Goal: Information Seeking & Learning: Learn about a topic

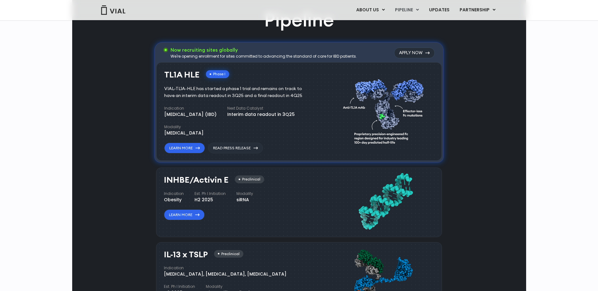
scroll to position [233, 0]
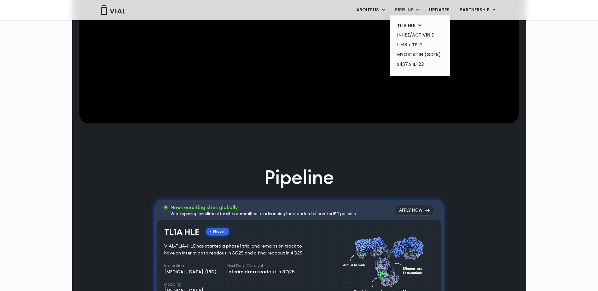
click at [413, 12] on link "PIPELINE" at bounding box center [407, 10] width 34 height 11
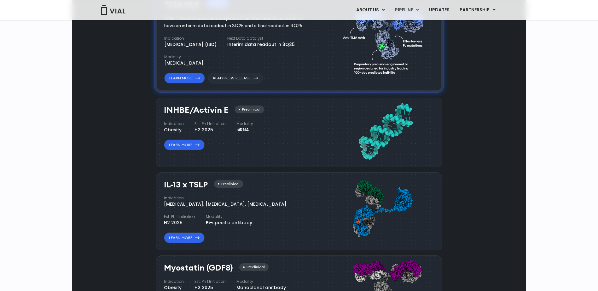
scroll to position [398, 0]
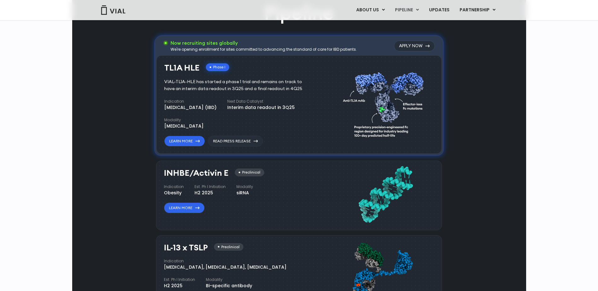
drag, startPoint x: 172, startPoint y: 244, endPoint x: 282, endPoint y: 239, distance: 109.5
click at [266, 243] on div "IL-13 x TSLP Preclinical Indication [MEDICAL_DATA], [MEDICAL_DATA], [MEDICAL_DA…" at bounding box center [299, 275] width 286 height 79
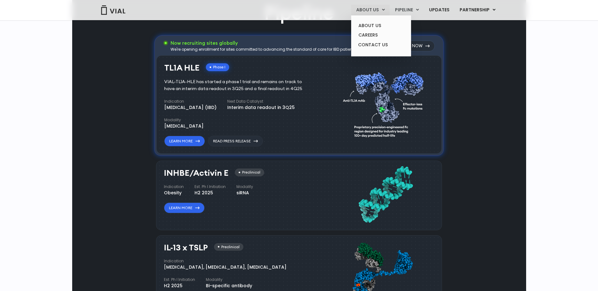
click at [380, 11] on link "ABOUT US" at bounding box center [370, 10] width 38 height 11
click at [376, 25] on link "ABOUT US" at bounding box center [380, 26] width 55 height 10
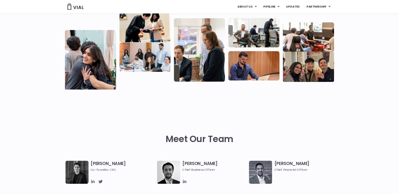
scroll to position [221, 0]
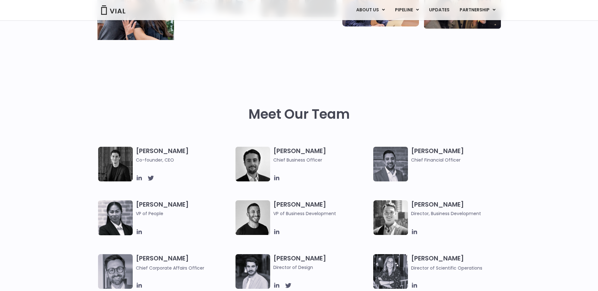
click at [524, 121] on div "Meet Our Team" at bounding box center [299, 102] width 598 height 89
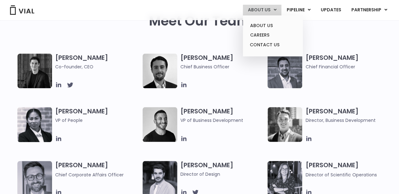
scroll to position [242, 0]
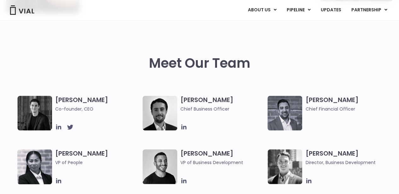
click at [387, 53] on div "Meet Our Team" at bounding box center [199, 64] width 386 height 66
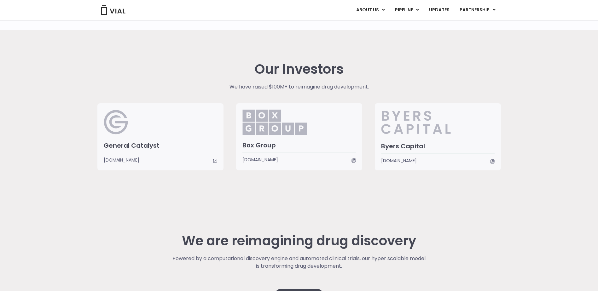
scroll to position [1428, 0]
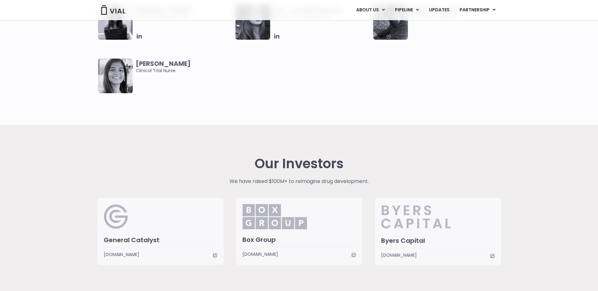
click at [145, 244] on h3 "General Catalyst" at bounding box center [160, 240] width 113 height 8
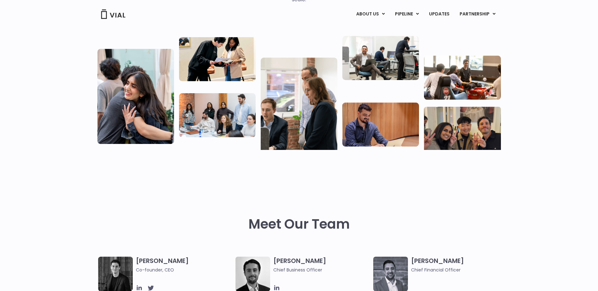
scroll to position [0, 0]
